Goal: Task Accomplishment & Management: Use online tool/utility

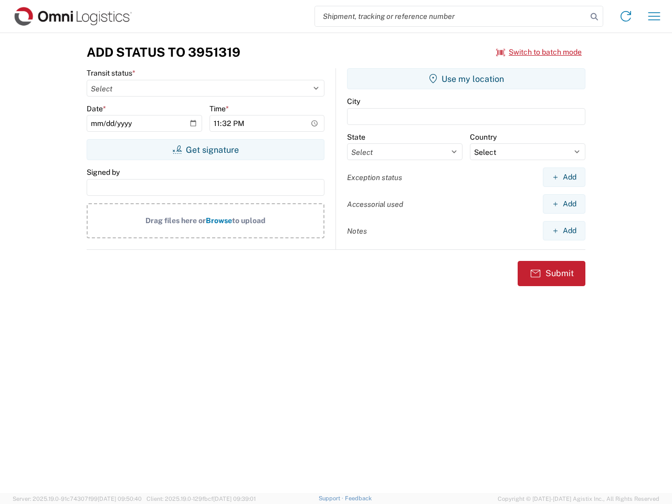
click at [451, 16] on input "search" at bounding box center [451, 16] width 272 height 20
click at [595, 17] on icon at bounding box center [594, 16] width 15 height 15
click at [626, 16] on icon at bounding box center [626, 16] width 17 height 17
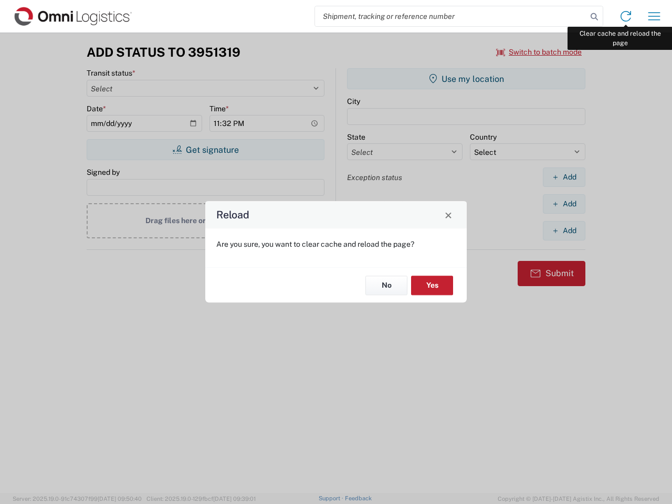
click at [654, 16] on div "Reload Are you sure, you want to clear cache and reload the page? No Yes" at bounding box center [336, 252] width 672 height 504
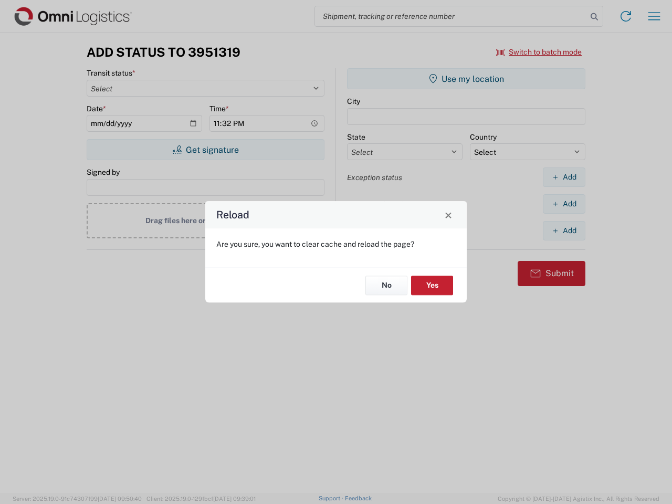
click at [539, 52] on div "Reload Are you sure, you want to clear cache and reload the page? No Yes" at bounding box center [336, 252] width 672 height 504
click at [205, 150] on div "Reload Are you sure, you want to clear cache and reload the page? No Yes" at bounding box center [336, 252] width 672 height 504
click at [466, 79] on div "Reload Are you sure, you want to clear cache and reload the page? No Yes" at bounding box center [336, 252] width 672 height 504
click at [564, 177] on div "Reload Are you sure, you want to clear cache and reload the page? No Yes" at bounding box center [336, 252] width 672 height 504
click at [564, 204] on div "Reload Are you sure, you want to clear cache and reload the page? No Yes" at bounding box center [336, 252] width 672 height 504
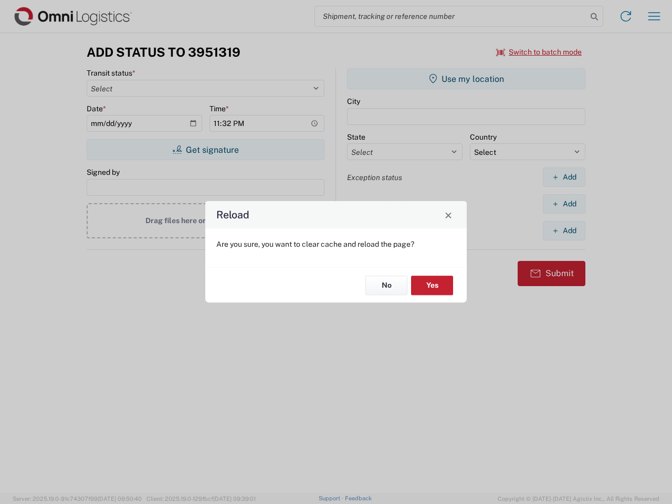
click at [564, 231] on div "Reload Are you sure, you want to clear cache and reload the page? No Yes" at bounding box center [336, 252] width 672 height 504
